Goal: Task Accomplishment & Management: Use online tool/utility

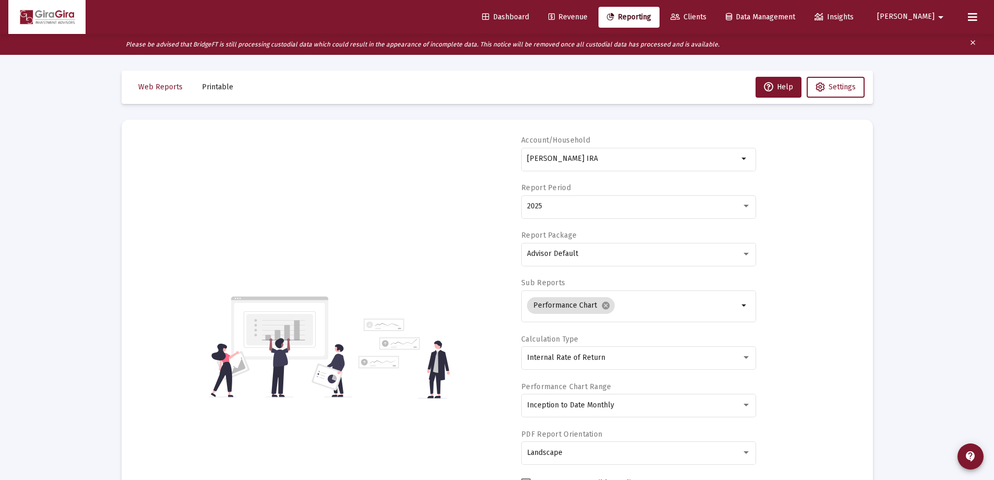
select select "View all"
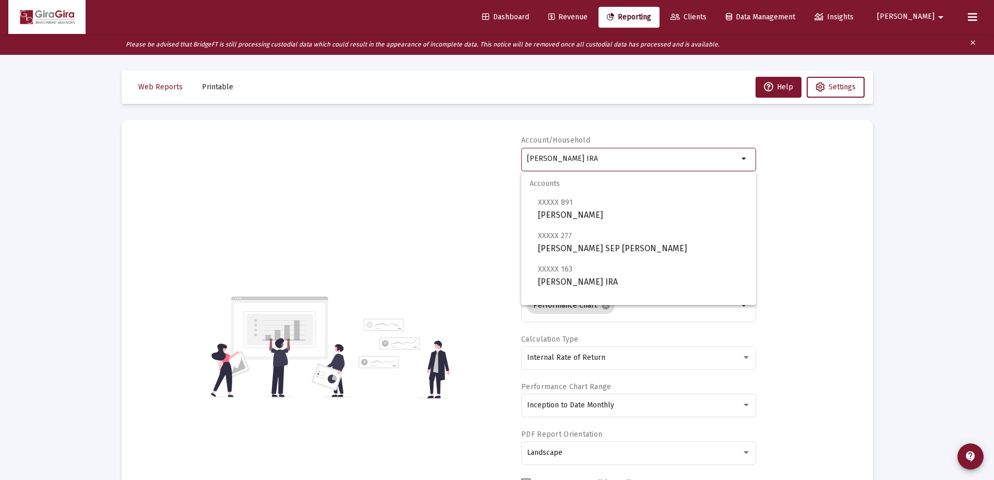
drag, startPoint x: 527, startPoint y: 157, endPoint x: 1024, endPoint y: 103, distance: 499.8
click at [994, 103] on html "Dashboard Revenue Reporting Clients Data Management Insights [PERSON_NAME] Plea…" at bounding box center [497, 240] width 994 height 480
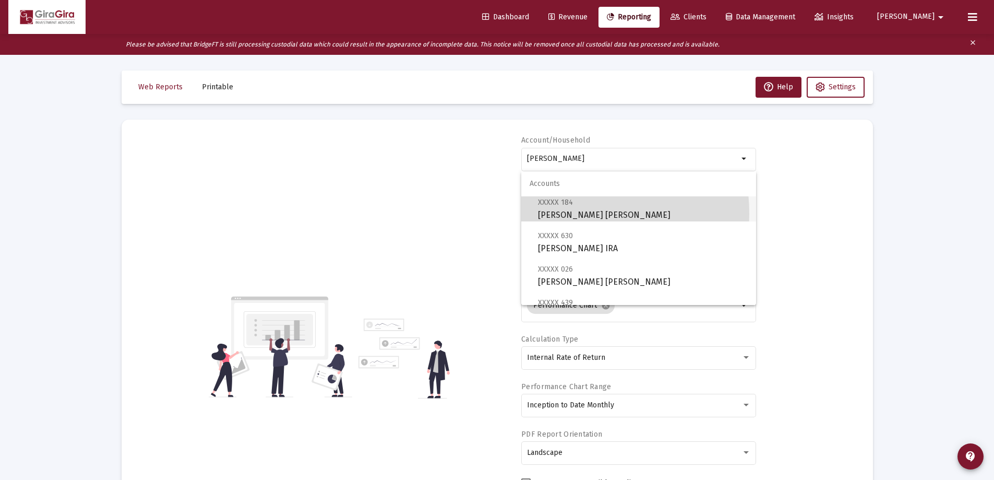
click at [558, 213] on span "XXXXX 184 [PERSON_NAME] [PERSON_NAME]" at bounding box center [643, 209] width 210 height 26
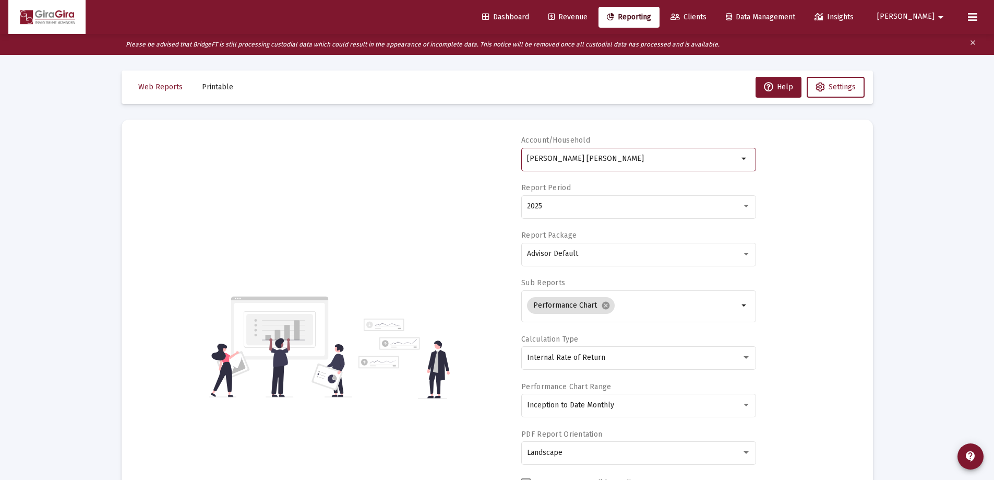
click at [570, 155] on input "[PERSON_NAME] [PERSON_NAME]" at bounding box center [632, 158] width 211 height 8
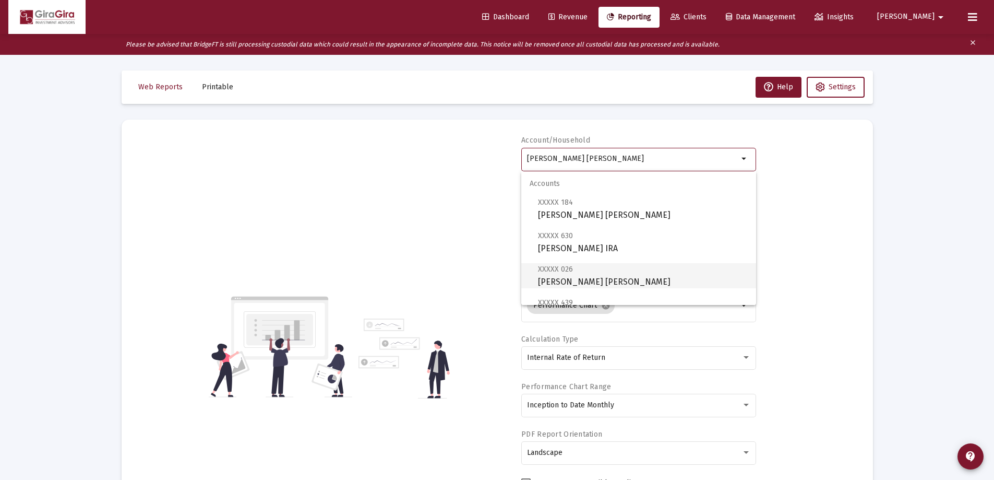
scroll to position [100, 0]
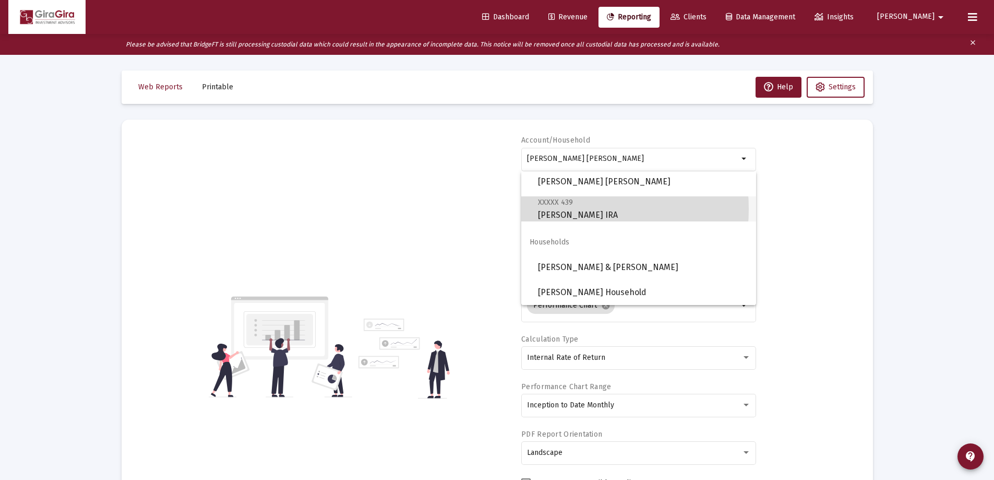
click at [556, 209] on span "XXXXX 439 [PERSON_NAME] IRA" at bounding box center [643, 209] width 210 height 26
type input "[PERSON_NAME] IRA"
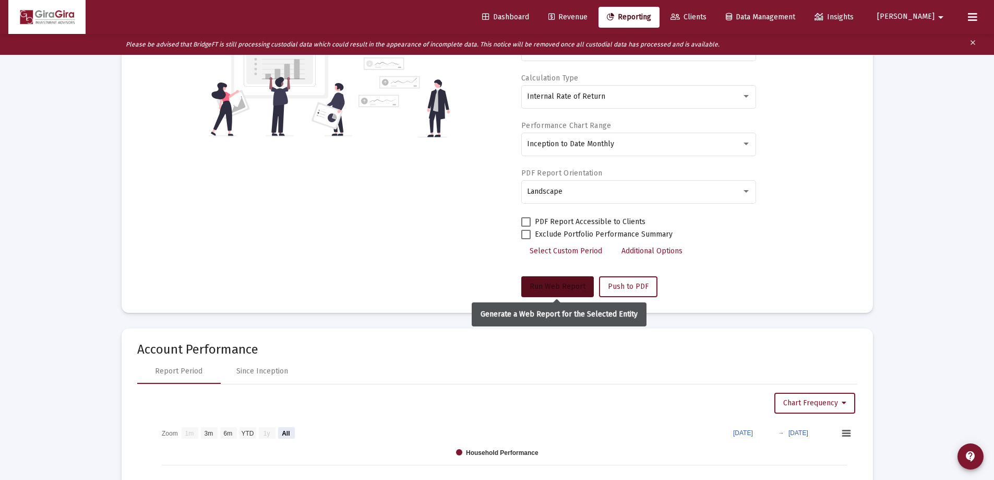
click at [556, 283] on span "Run Web Report" at bounding box center [558, 286] width 56 height 9
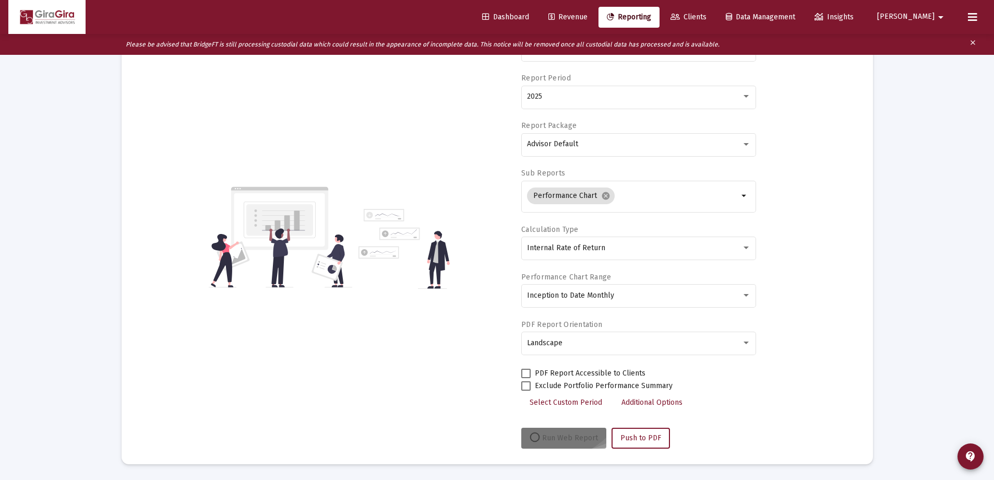
scroll to position [110, 0]
select select "View all"
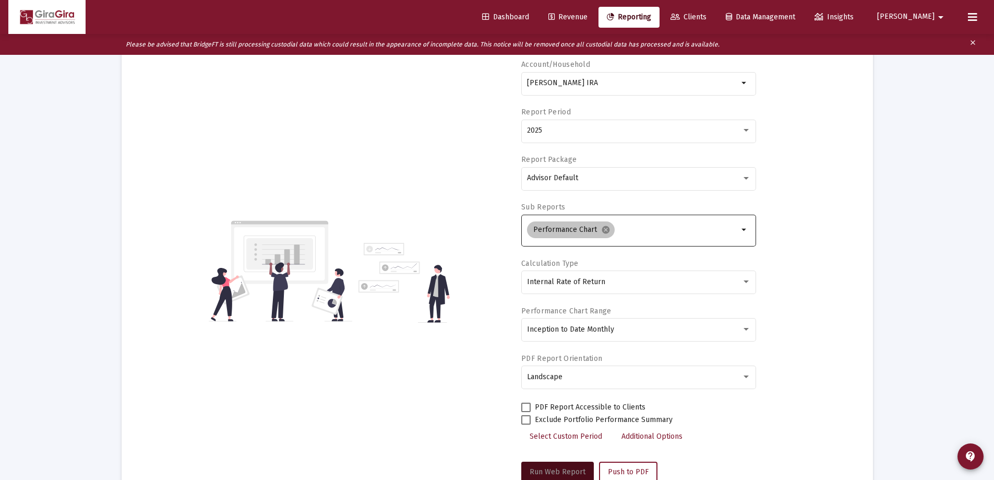
scroll to position [0, 0]
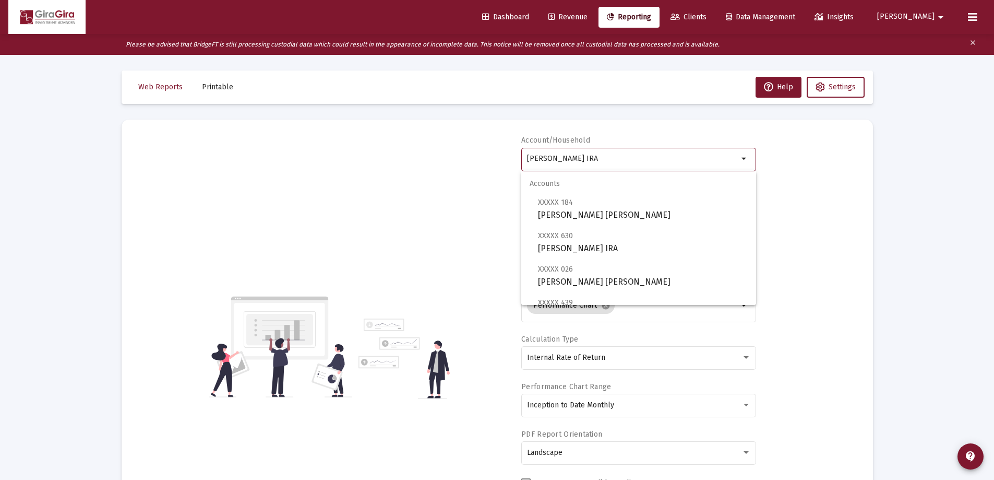
drag, startPoint x: 527, startPoint y: 158, endPoint x: 742, endPoint y: 157, distance: 214.5
click at [742, 157] on div "[PERSON_NAME] IRA arrow_drop_down" at bounding box center [638, 159] width 235 height 26
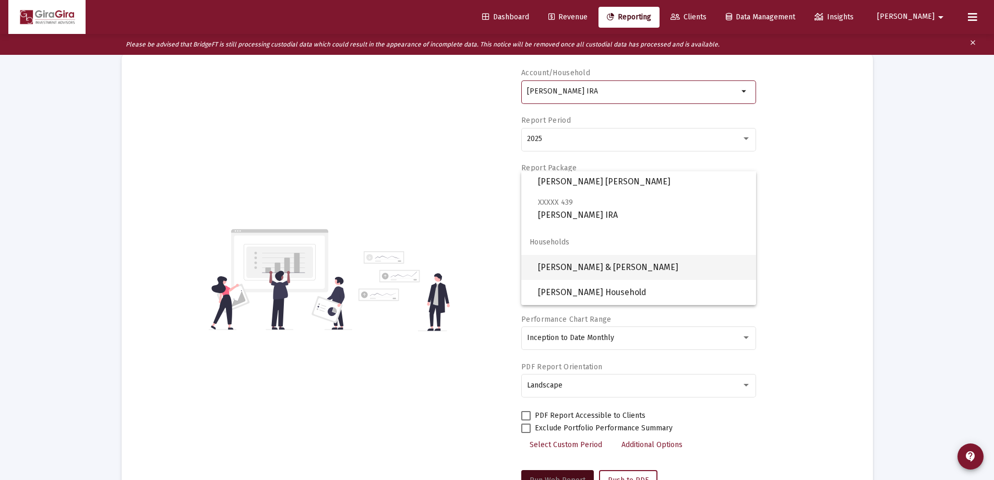
scroll to position [157, 0]
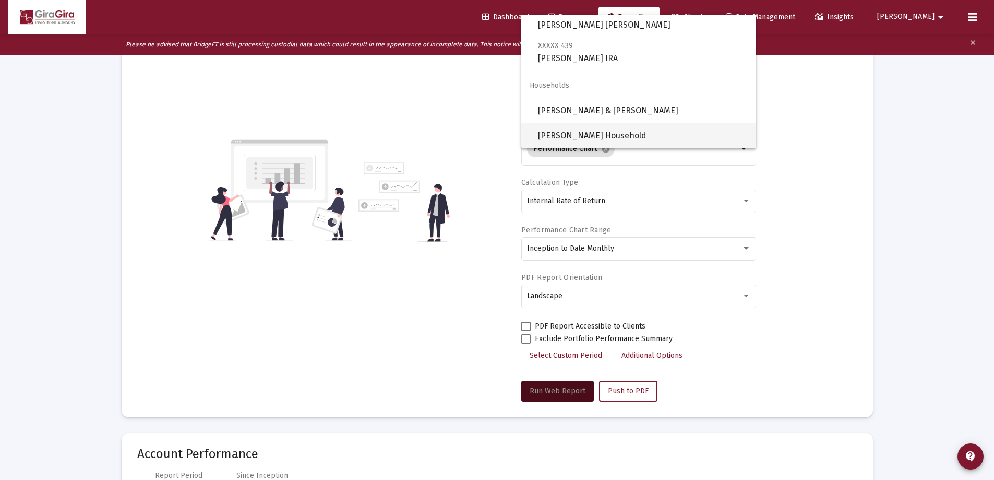
click at [587, 136] on span "[PERSON_NAME] Household" at bounding box center [643, 135] width 210 height 25
type input "[PERSON_NAME] Household"
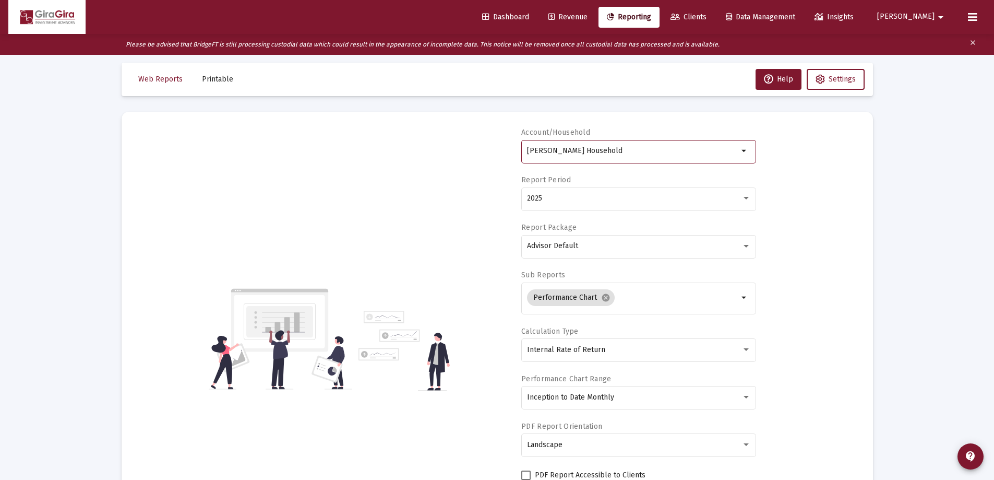
scroll to position [209, 0]
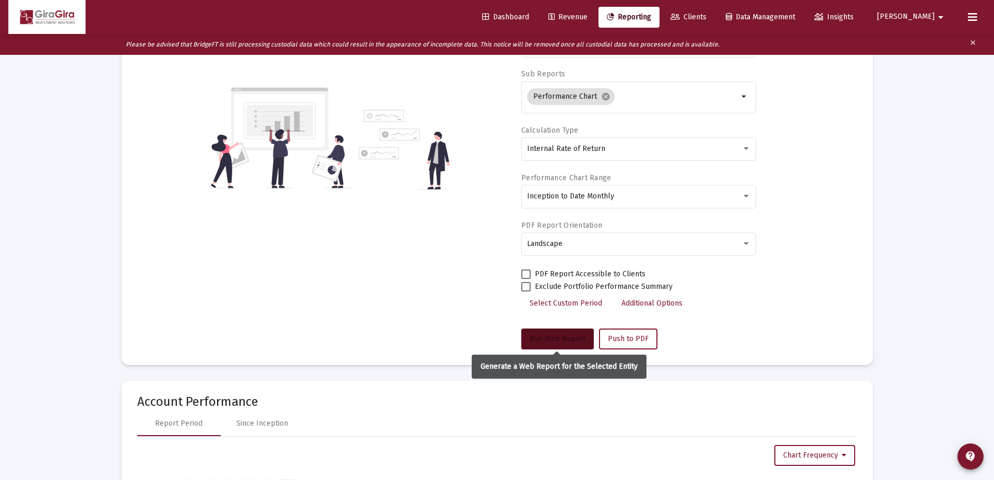
click at [561, 336] on span "Run Web Report" at bounding box center [558, 338] width 56 height 9
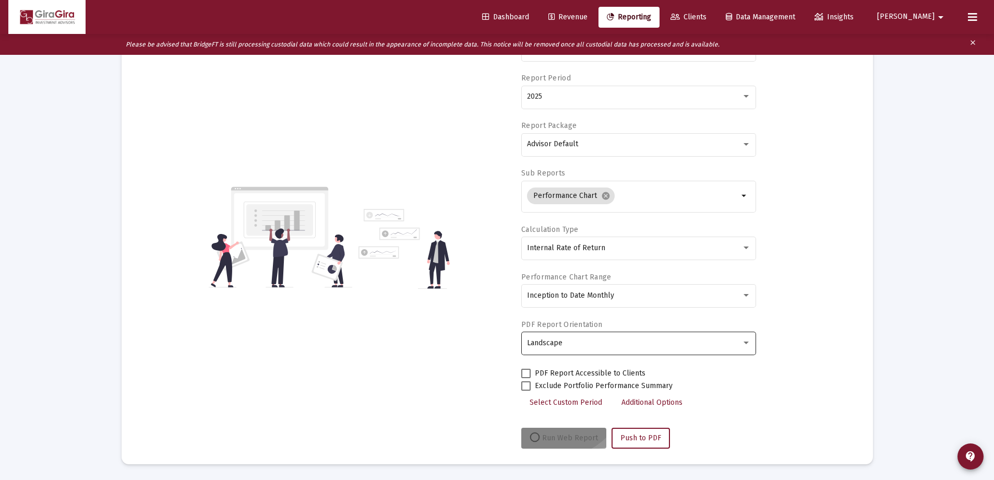
scroll to position [110, 0]
select select "View all"
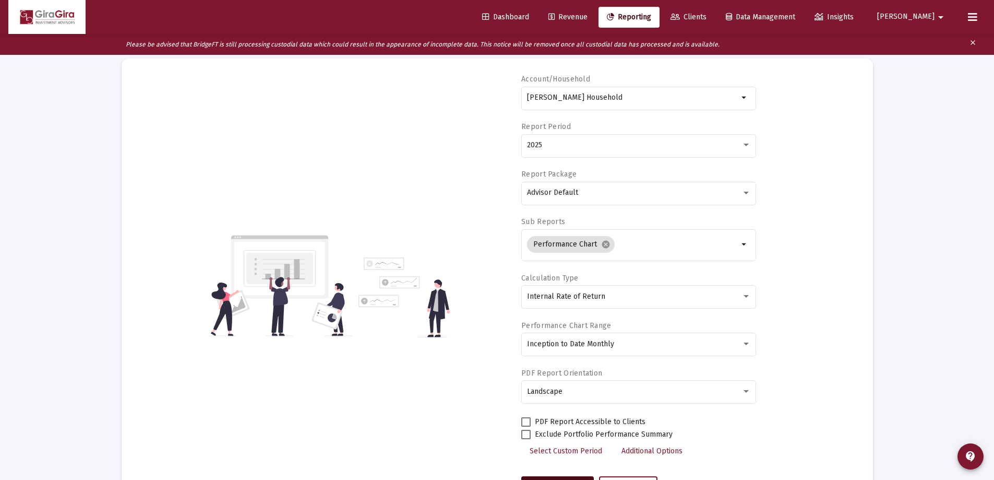
scroll to position [0, 0]
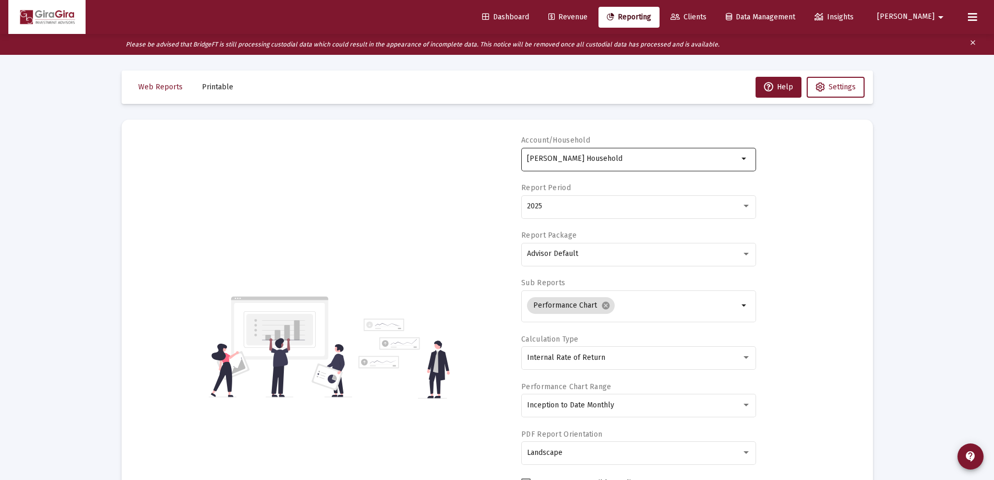
click at [529, 155] on input "[PERSON_NAME] Household" at bounding box center [632, 158] width 211 height 8
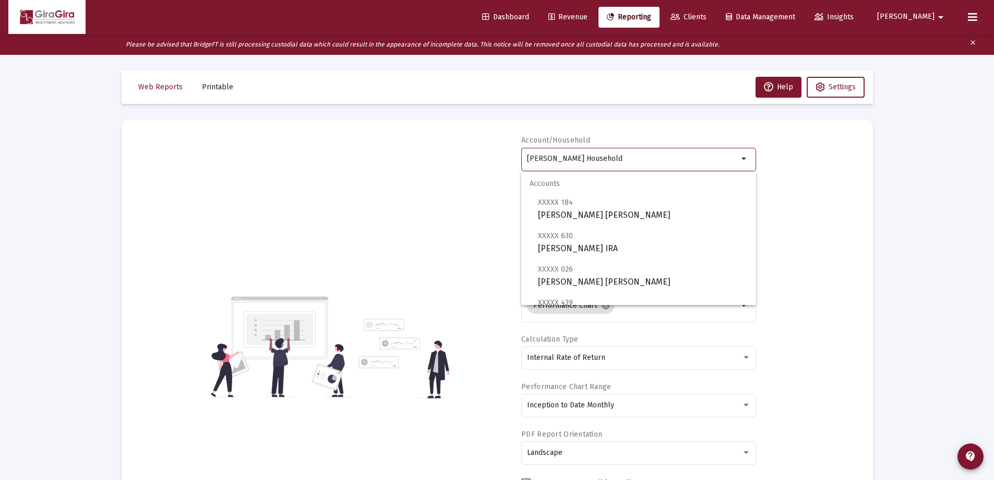
drag, startPoint x: 528, startPoint y: 156, endPoint x: 616, endPoint y: 153, distance: 87.7
click at [611, 153] on div "[PERSON_NAME] Household" at bounding box center [632, 159] width 211 height 26
drag, startPoint x: 528, startPoint y: 156, endPoint x: 1056, endPoint y: 207, distance: 531.1
click at [994, 207] on html "Dashboard Revenue Reporting Clients Data Management Insights [PERSON_NAME] Plea…" at bounding box center [497, 240] width 994 height 480
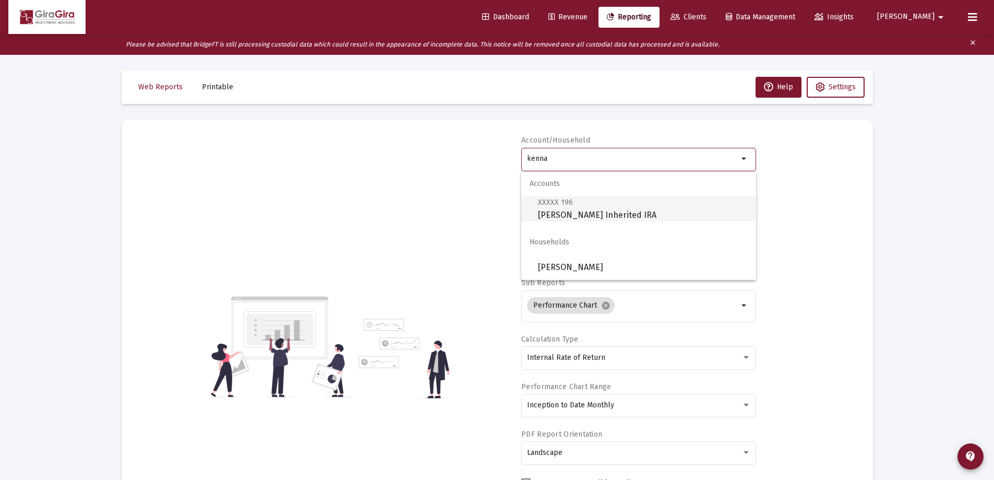
click at [596, 209] on span "XXXXX 196 [PERSON_NAME] Inherited IRA" at bounding box center [643, 209] width 210 height 26
type input "[PERSON_NAME] Inherited IRA"
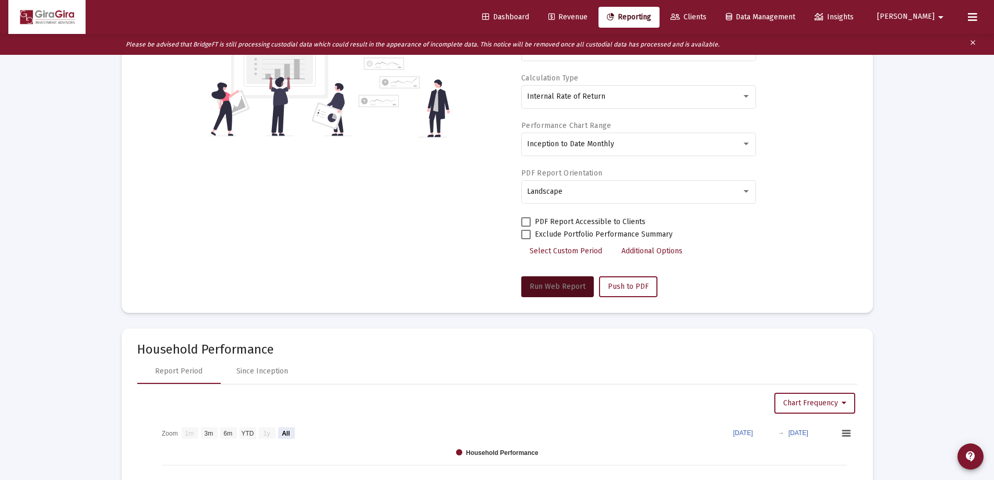
click at [566, 288] on span "Run Web Report" at bounding box center [558, 286] width 56 height 9
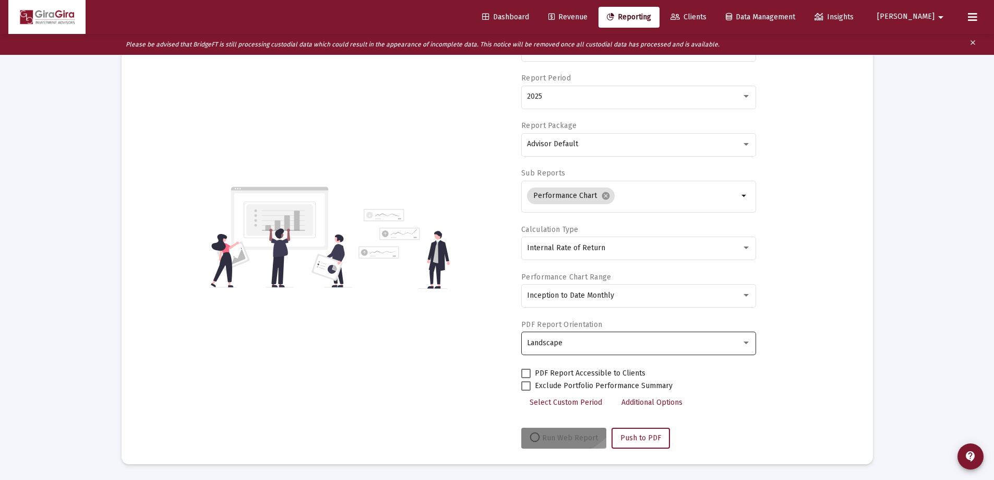
scroll to position [261, 0]
select select "View all"
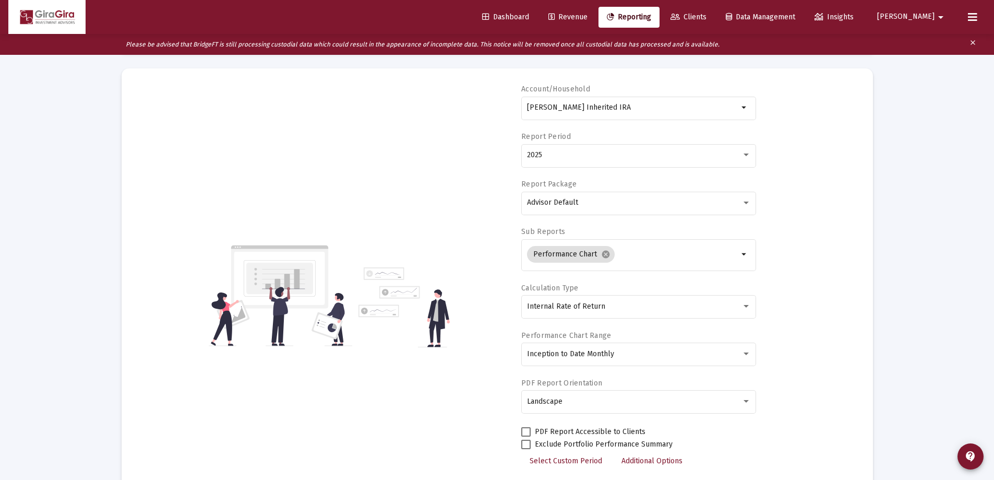
scroll to position [0, 0]
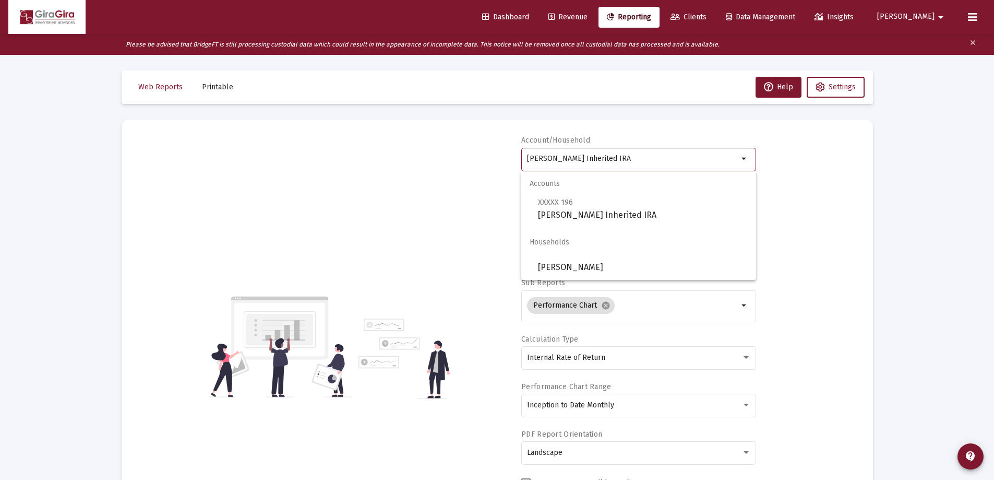
drag, startPoint x: 578, startPoint y: 156, endPoint x: 999, endPoint y: 153, distance: 420.7
click at [994, 153] on html "Dashboard Revenue Reporting Clients Data Management Insights [PERSON_NAME] Plea…" at bounding box center [497, 240] width 994 height 480
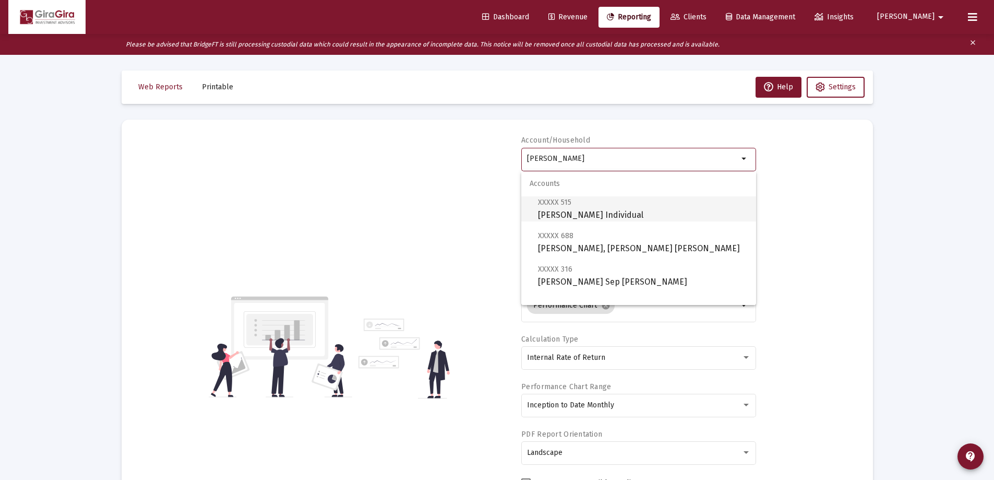
click at [578, 211] on span "XXXXX 515 [PERSON_NAME] Individual" at bounding box center [643, 209] width 210 height 26
type input "[PERSON_NAME] Individual"
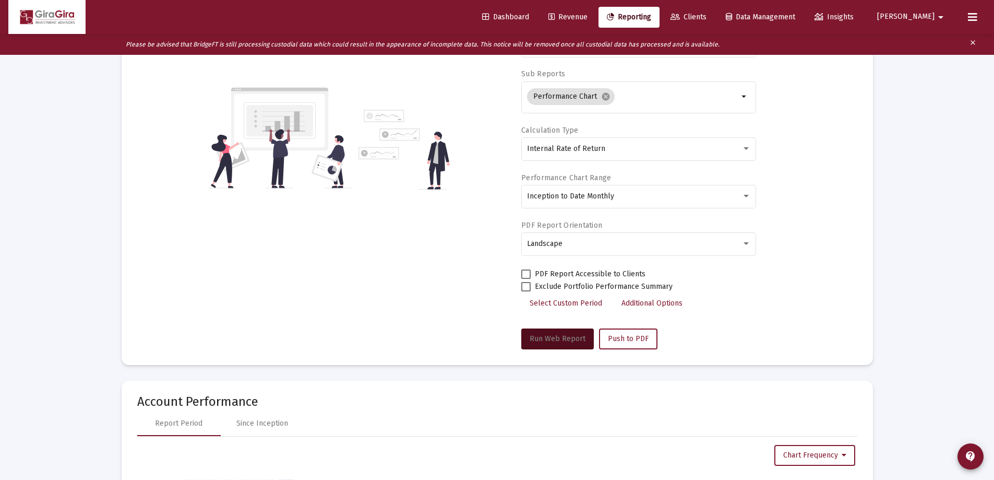
click at [559, 339] on span "Run Web Report" at bounding box center [558, 338] width 56 height 9
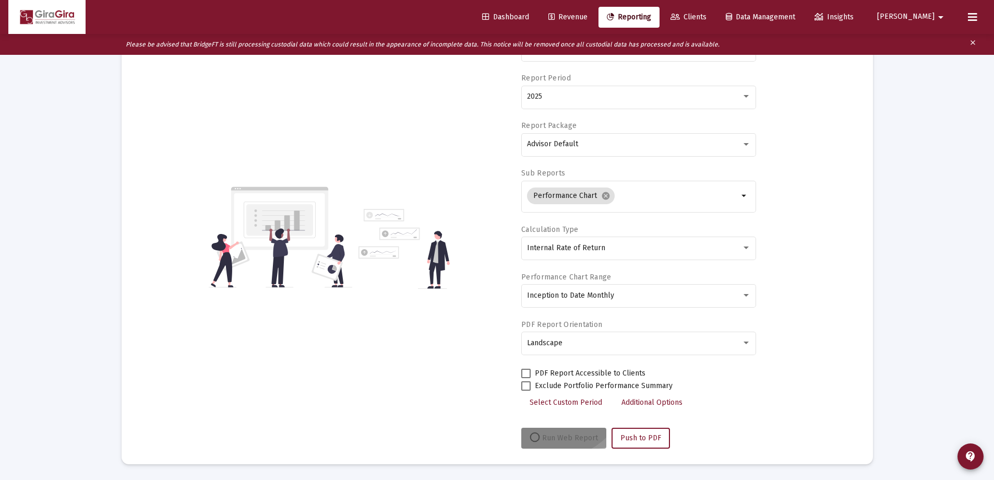
scroll to position [209, 0]
select select "View all"
